Goal: Task Accomplishment & Management: Manage account settings

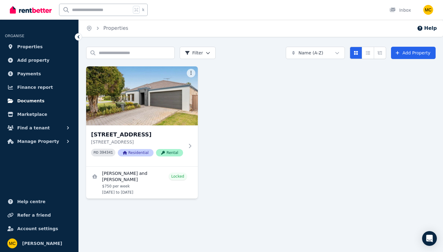
click at [36, 102] on span "Documents" at bounding box center [30, 100] width 27 height 7
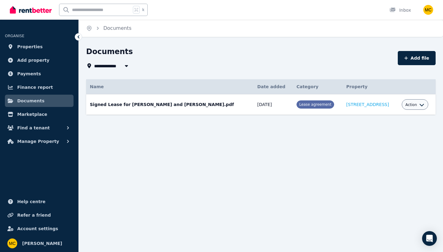
click at [420, 104] on icon "button" at bounding box center [421, 104] width 5 height 5
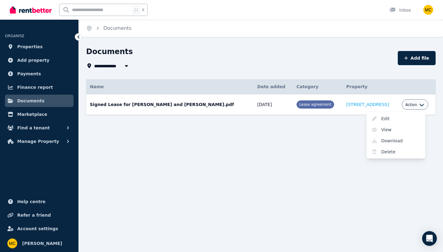
click at [420, 104] on icon "button" at bounding box center [421, 104] width 5 height 5
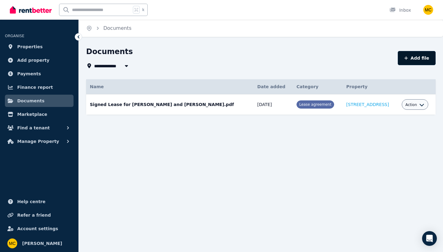
click at [425, 60] on button "Add file" at bounding box center [417, 58] width 38 height 14
select select "*****"
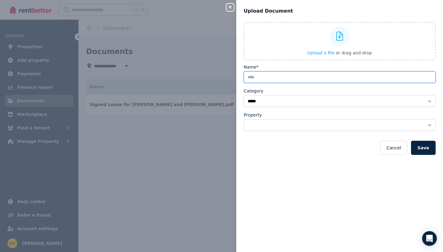
click at [270, 78] on input "Name*" at bounding box center [340, 77] width 192 height 12
type input "**********"
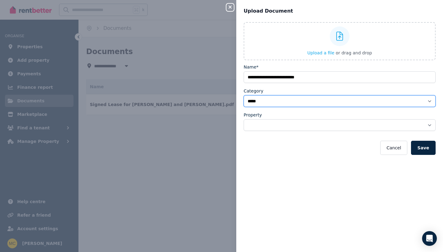
select select "**********"
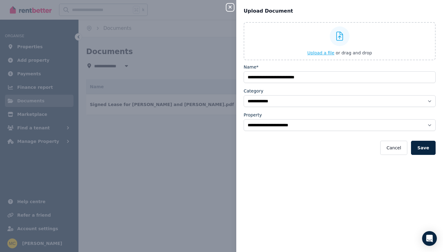
click at [326, 54] on span "Upload a file" at bounding box center [320, 52] width 27 height 5
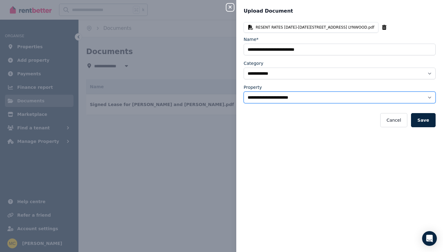
select select "**********"
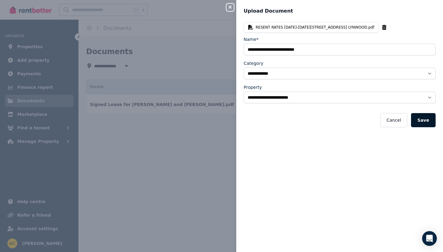
click at [419, 120] on button "Save" at bounding box center [423, 120] width 25 height 14
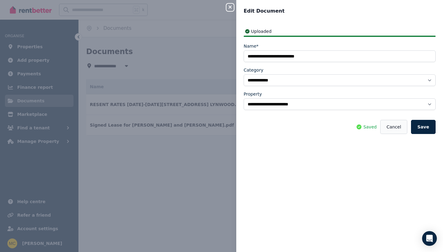
click at [399, 126] on button "Cancel" at bounding box center [393, 127] width 27 height 14
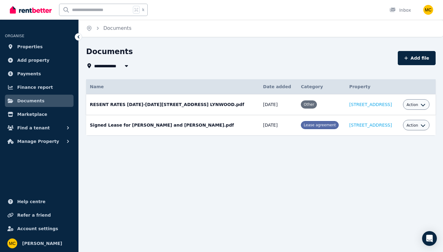
click at [413, 105] on span "Action" at bounding box center [413, 104] width 12 height 5
click at [402, 117] on link "Edit" at bounding box center [397, 118] width 59 height 11
select select "*****"
select select "**********"
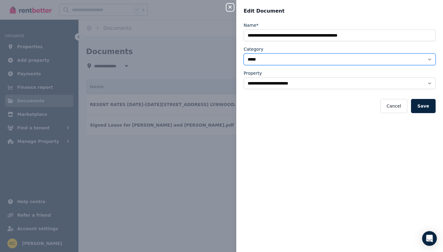
select select "**********"
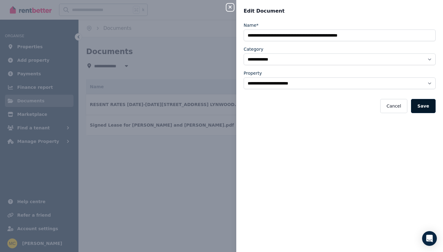
click at [423, 109] on button "Save" at bounding box center [423, 106] width 25 height 14
click at [232, 10] on button "Close panel" at bounding box center [229, 7] width 7 height 7
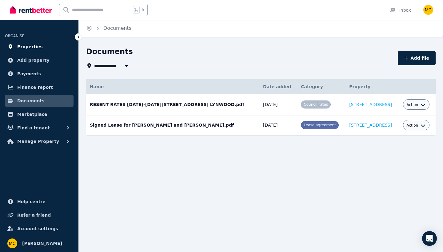
click at [26, 47] on span "Properties" at bounding box center [30, 46] width 26 height 7
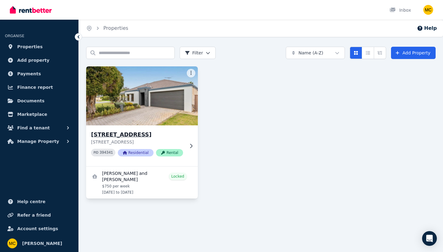
click at [146, 105] on img at bounding box center [141, 96] width 117 height 62
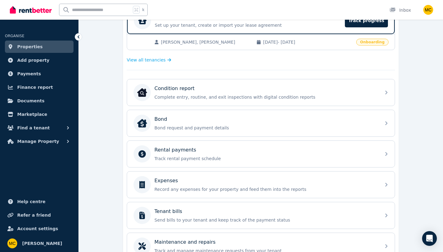
scroll to position [140, 0]
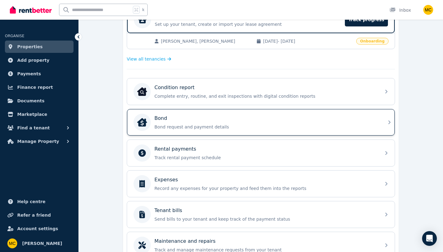
click at [371, 123] on div "Bond Bond request and payment details" at bounding box center [265, 122] width 223 height 15
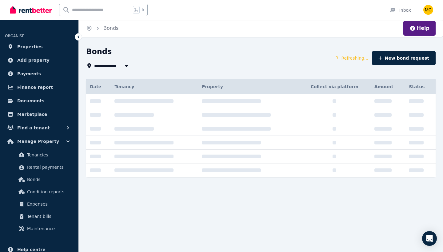
type input "**********"
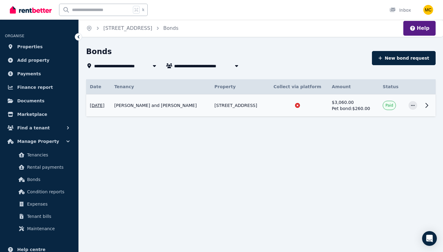
click at [424, 107] on icon at bounding box center [426, 105] width 7 height 7
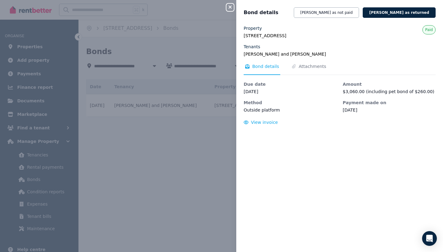
click at [229, 8] on icon "button" at bounding box center [230, 7] width 3 height 3
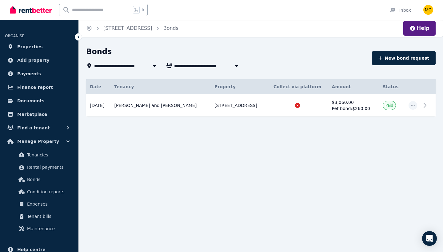
click at [80, 39] on icon at bounding box center [78, 37] width 6 height 6
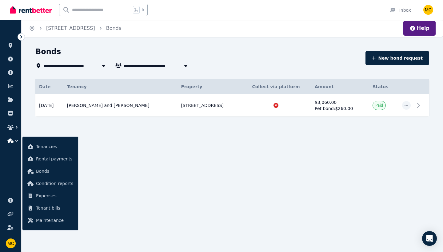
click at [19, 38] on icon at bounding box center [21, 37] width 6 height 6
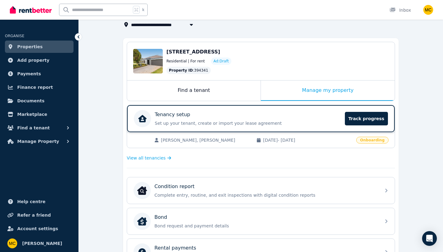
scroll to position [37, 0]
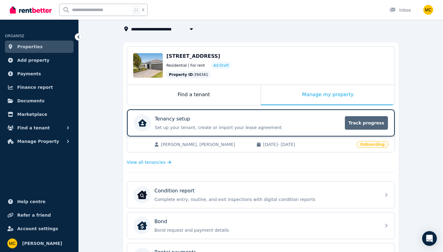
click at [372, 126] on span "Track progress" at bounding box center [366, 123] width 43 height 14
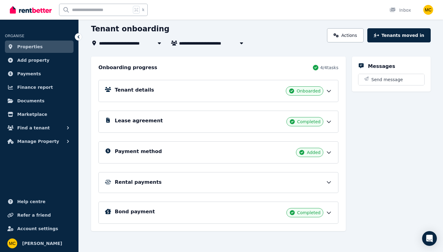
scroll to position [33, 0]
click at [326, 182] on icon at bounding box center [329, 182] width 6 height 6
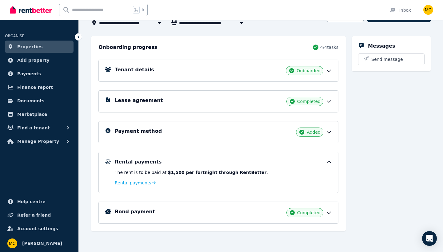
scroll to position [53, 0]
click at [331, 165] on icon at bounding box center [329, 162] width 6 height 6
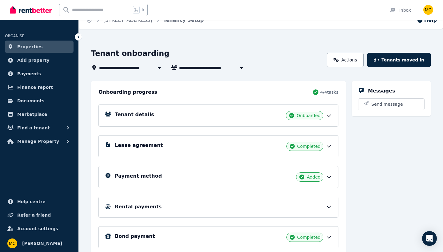
scroll to position [8, 0]
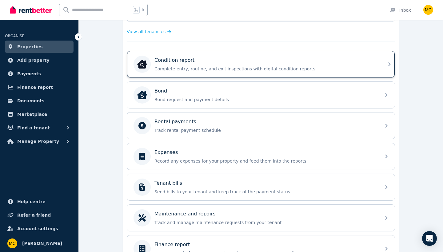
scroll to position [178, 0]
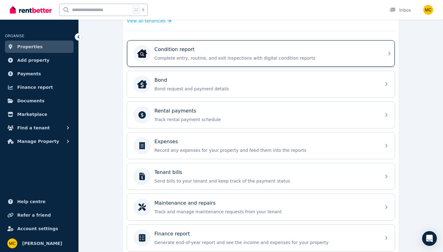
click at [203, 54] on div "Condition report Complete entry, routine, and exit inspections with digital con…" at bounding box center [265, 53] width 223 height 15
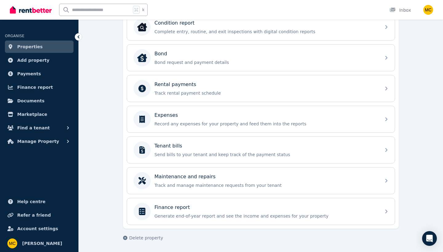
scroll to position [205, 0]
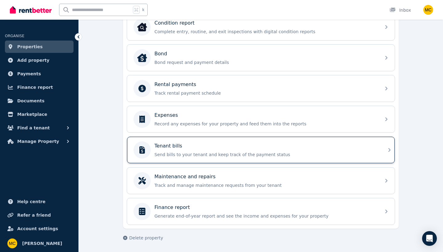
click at [380, 153] on div "Tenant bills Send bills to your tenant and keep track of the payment status" at bounding box center [261, 150] width 268 height 26
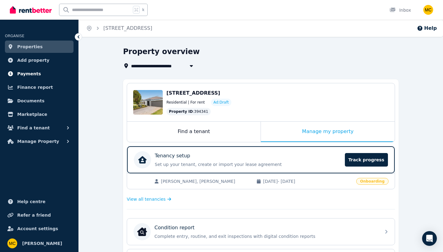
click at [27, 75] on span "Payments" at bounding box center [29, 73] width 24 height 7
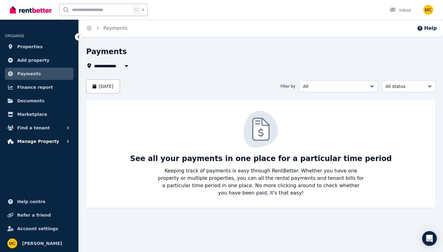
click at [58, 138] on button "Manage Property" at bounding box center [39, 141] width 69 height 12
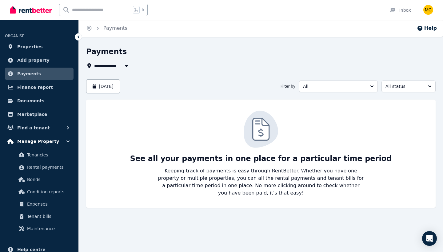
click at [69, 142] on icon "button" at bounding box center [68, 141] width 6 height 6
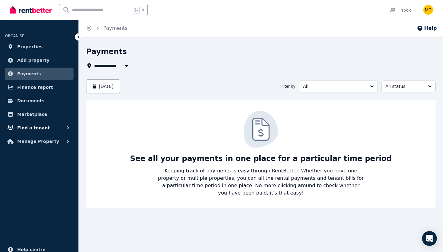
click at [66, 128] on icon "button" at bounding box center [68, 128] width 6 height 6
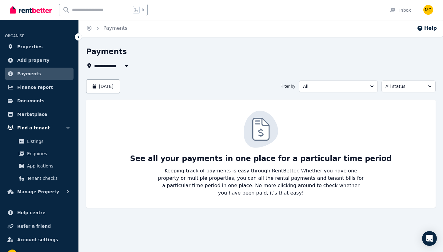
click at [66, 128] on icon "button" at bounding box center [68, 128] width 6 height 6
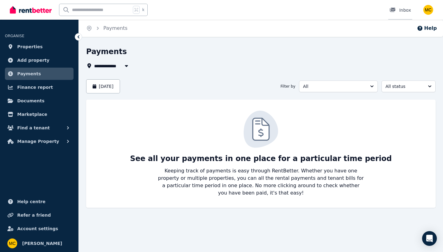
click at [404, 12] on div "Inbox" at bounding box center [400, 10] width 22 height 6
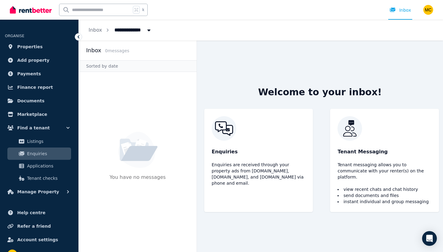
click at [425, 8] on img "button" at bounding box center [428, 10] width 10 height 10
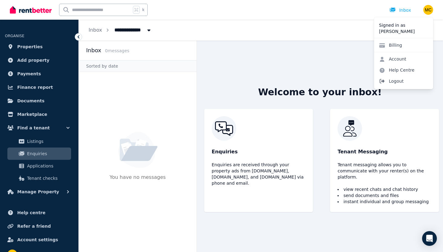
click at [401, 82] on span "Logout" at bounding box center [403, 81] width 59 height 11
